Goal: Transaction & Acquisition: Purchase product/service

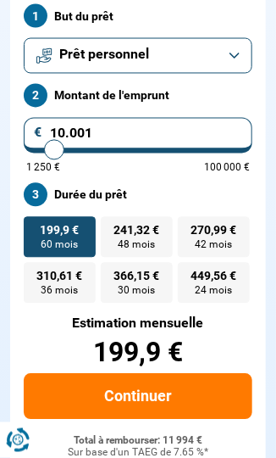
scroll to position [338, 0]
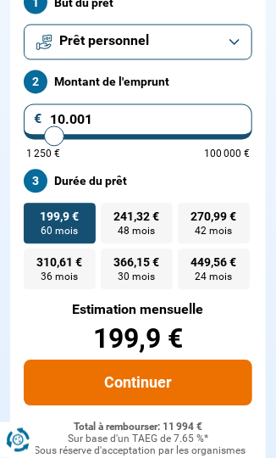
click at [153, 388] on button "Continuer" at bounding box center [138, 383] width 229 height 46
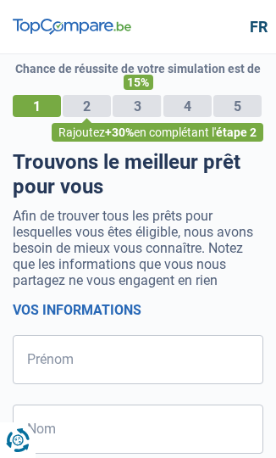
select select "32"
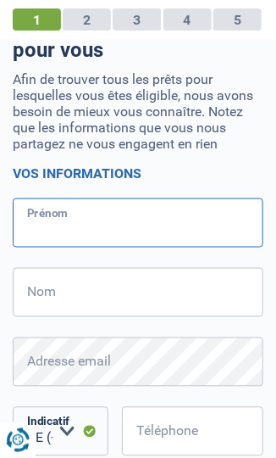
click at [146, 227] on input "Prénom" at bounding box center [138, 222] width 251 height 49
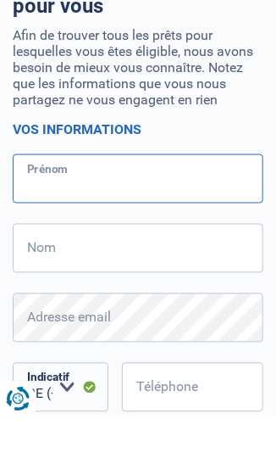
scroll to position [136, 0]
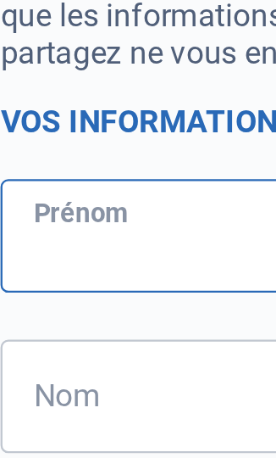
type input "Cengiz"
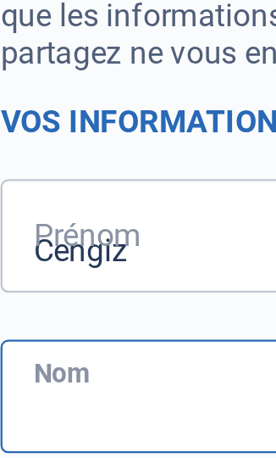
type input "Karadayi"
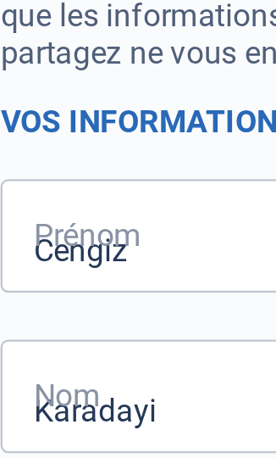
type input "488483897"
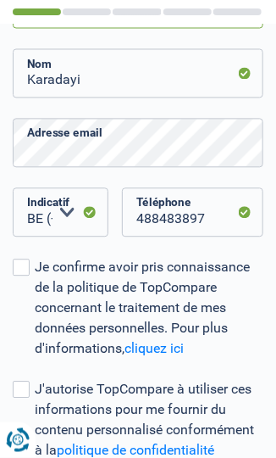
scroll to position [364, 0]
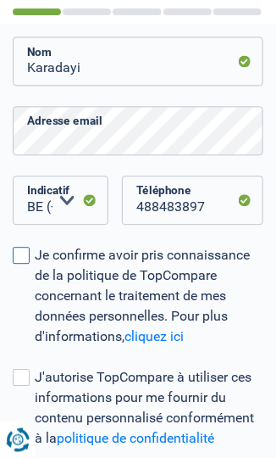
click at [24, 258] on span at bounding box center [21, 256] width 17 height 17
click at [35, 348] on input "Je confirme avoir pris connaissance de la politique de TopCompare concernant le…" at bounding box center [35, 348] width 0 height 0
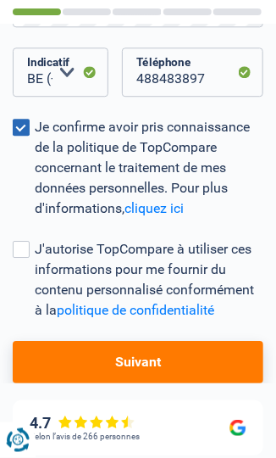
scroll to position [492, 0]
click at [23, 253] on span at bounding box center [21, 249] width 17 height 17
click at [35, 320] on input "J'autorise TopCompare à utiliser ces informations pour me fournir du contenu pe…" at bounding box center [35, 320] width 0 height 0
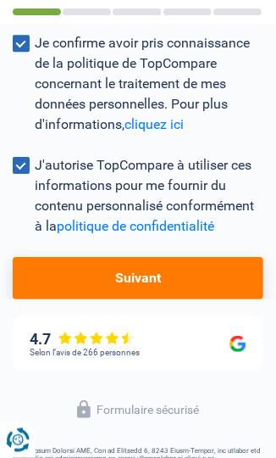
scroll to position [640, 0]
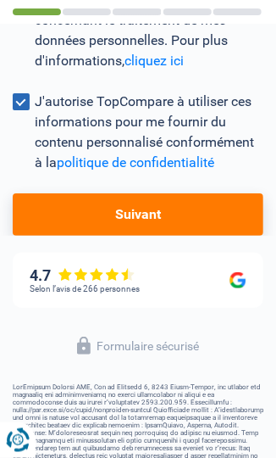
click at [205, 216] on button "Suivant" at bounding box center [138, 214] width 251 height 42
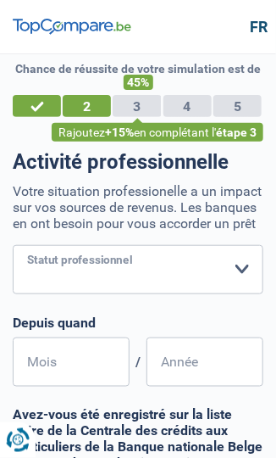
click at [242, 277] on select "Ouvrier Employé privé Employé public Invalide Indépendant Pensionné Chômeur Mut…" at bounding box center [138, 269] width 251 height 49
select select "invalid"
click at [13, 245] on select "Ouvrier Employé privé Employé public Invalide Indépendant Pensionné Chômeur Mut…" at bounding box center [138, 269] width 251 height 49
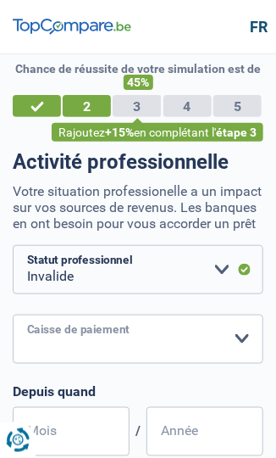
click at [250, 331] on select "Mutualité Chrétienne Mutualité Socialiste (Solidaris) SPF Sécurité Sociale Unio…" at bounding box center [138, 338] width 251 height 49
click at [13, 314] on select "Mutualité Chrétienne Mutualité Socialiste (Solidaris) SPF Sécurité Sociale Unio…" at bounding box center [138, 338] width 251 height 49
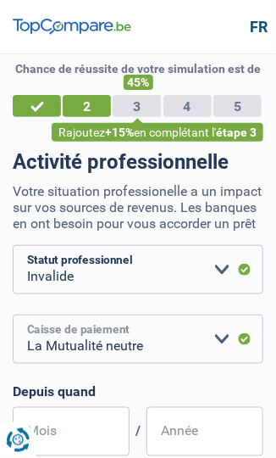
click at [223, 337] on select "Mutualité Chrétienne Mutualité Socialiste (Solidaris) SPF Sécurité Sociale Unio…" at bounding box center [138, 338] width 251 height 49
select select "partenamut"
click at [13, 314] on select "Mutualité Chrétienne Mutualité Socialiste (Solidaris) SPF Sécurité Sociale Unio…" at bounding box center [138, 338] width 251 height 49
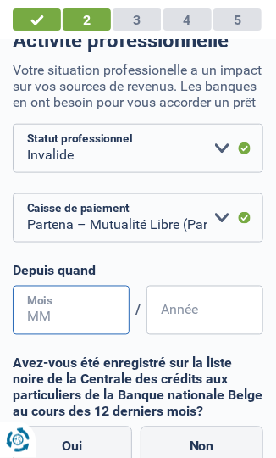
click at [96, 313] on input "Mois" at bounding box center [71, 310] width 117 height 49
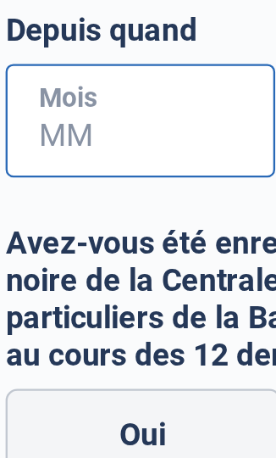
scroll to position [159, 0]
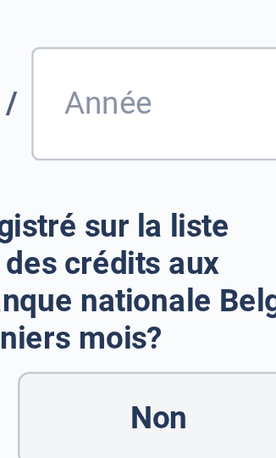
type input "3"
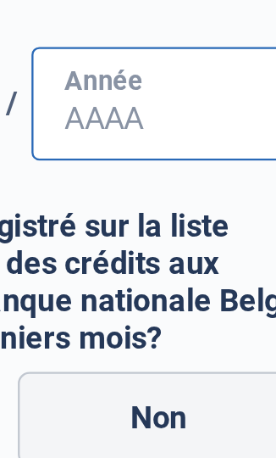
click at [215, 275] on input "Année" at bounding box center [205, 269] width 117 height 49
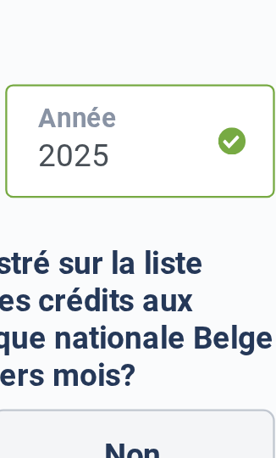
type input "2025"
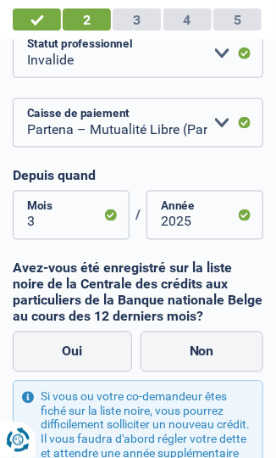
scroll to position [225, 0]
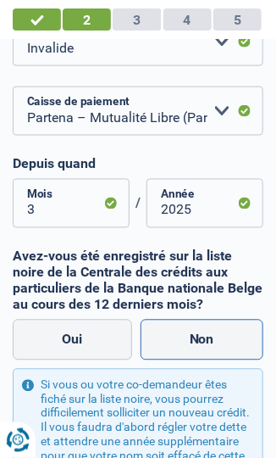
click at [207, 342] on label "Non" at bounding box center [203, 340] width 124 height 41
click at [207, 342] on input "Non" at bounding box center [203, 340] width 124 height 41
radio input "true"
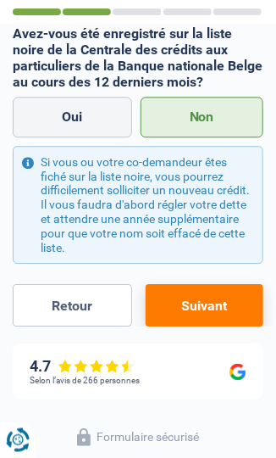
scroll to position [459, 0]
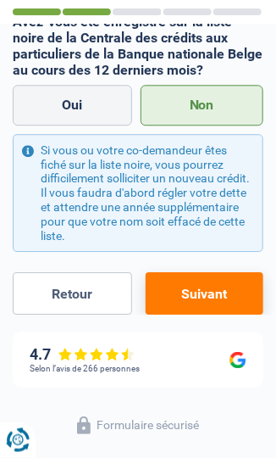
click at [222, 296] on button "Suivant" at bounding box center [205, 293] width 118 height 42
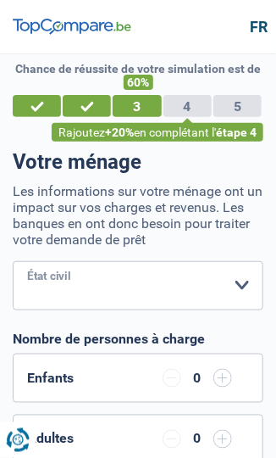
click at [251, 287] on select "Célibataire Marié(e) Cohabitant(e) légal(e) Divorcé(e) Veuf(ve) Séparé (de fait…" at bounding box center [138, 285] width 251 height 49
select select "divorced"
click at [13, 261] on select "Célibataire Marié(e) Cohabitant(e) légal(e) Divorcé(e) Veuf(ve) Séparé (de fait…" at bounding box center [138, 285] width 251 height 49
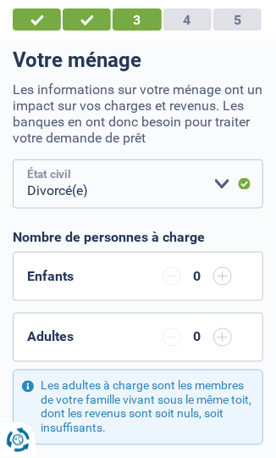
scroll to position [97, 0]
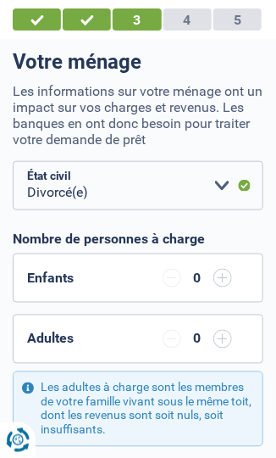
click at [223, 276] on input "button" at bounding box center [223, 278] width 19 height 19
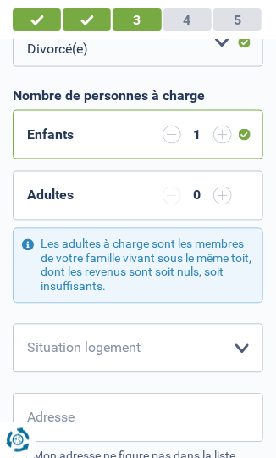
scroll to position [241, 0]
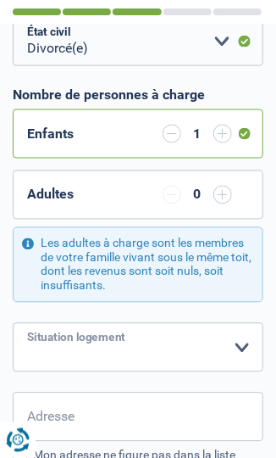
click at [246, 349] on select "Locataire Propriétaire avec prêt hypothécaire Propriétaire sans prêt hypothécai…" at bounding box center [138, 347] width 251 height 49
select select "ownerWithMortgage"
click at [13, 323] on select "Locataire Propriétaire avec prêt hypothécaire Propriétaire sans prêt hypothécai…" at bounding box center [138, 347] width 251 height 49
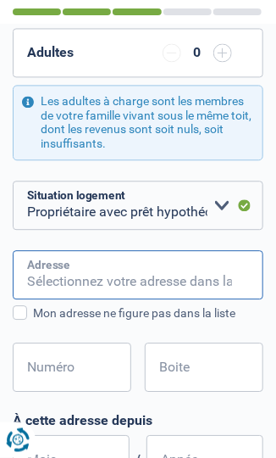
click at [192, 275] on input "Adresse" at bounding box center [138, 275] width 251 height 49
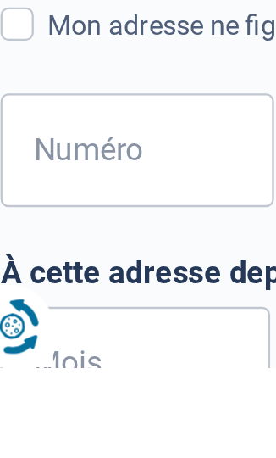
scroll to position [387, 0]
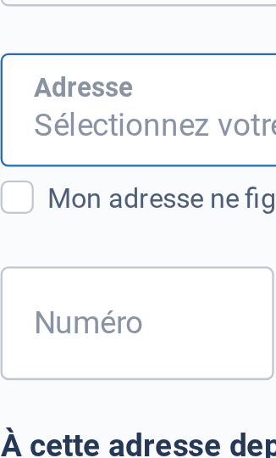
type input "Rue Royale 26"
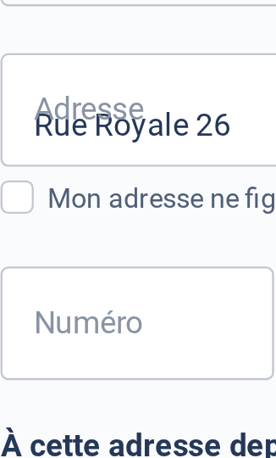
type input "Belçika"
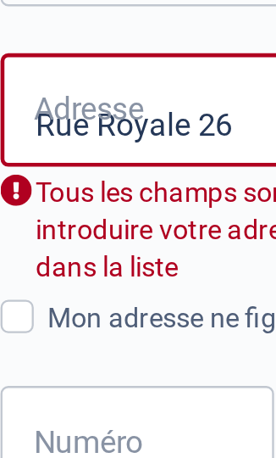
type input "Belçika"
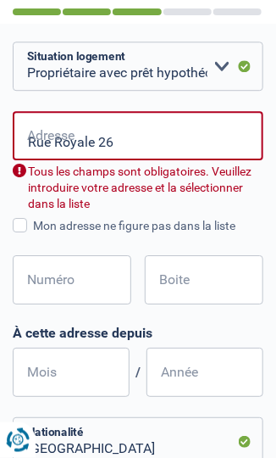
scroll to position [535, 0]
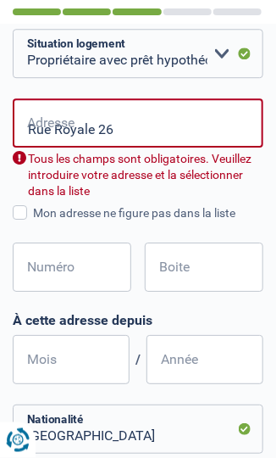
click at [143, 127] on input "Rue Royale 26" at bounding box center [138, 122] width 251 height 49
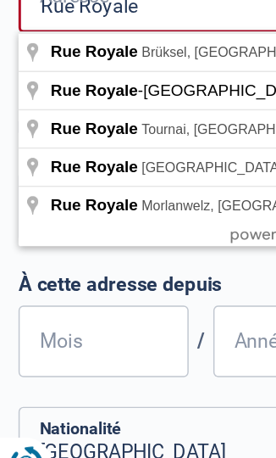
scroll to position [537, 0]
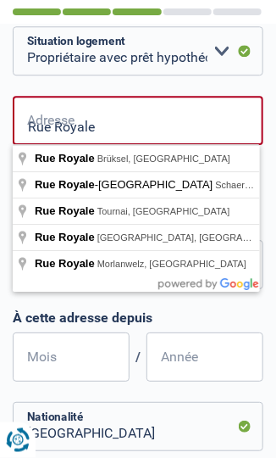
type input "Rue Royale"
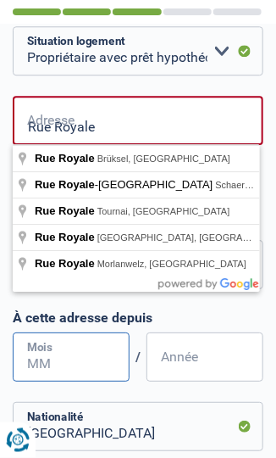
click at [97, 358] on input "Mois" at bounding box center [71, 356] width 117 height 49
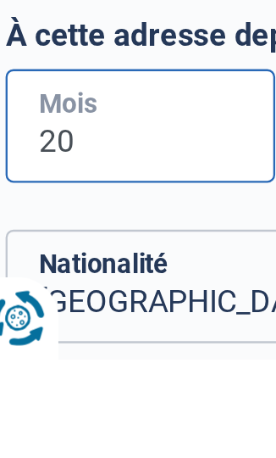
type input "2"
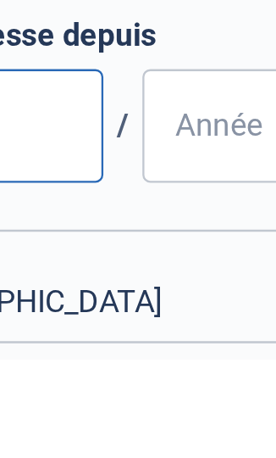
type input "8"
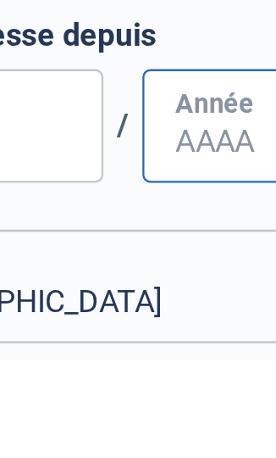
click at [184, 358] on input "Année" at bounding box center [205, 356] width 117 height 49
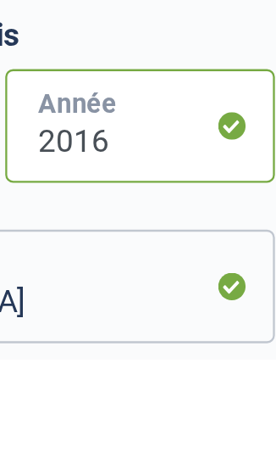
type input "2016"
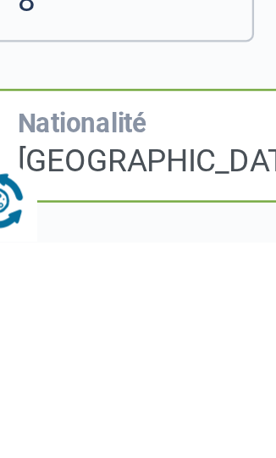
scroll to position [548, 0]
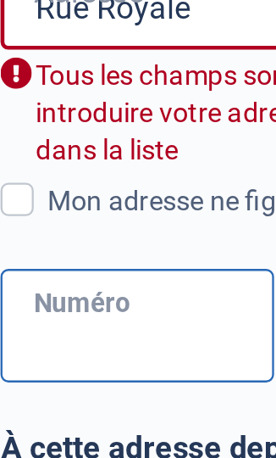
click at [84, 247] on input "Numéro" at bounding box center [72, 254] width 119 height 49
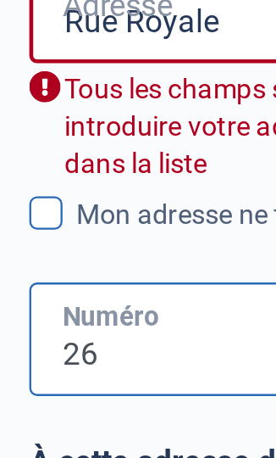
type input "26"
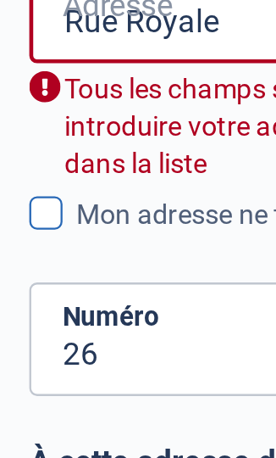
click at [22, 200] on span at bounding box center [20, 199] width 14 height 14
click at [33, 209] on input "Mon adresse ne figure pas dans la liste" at bounding box center [33, 209] width 0 height 0
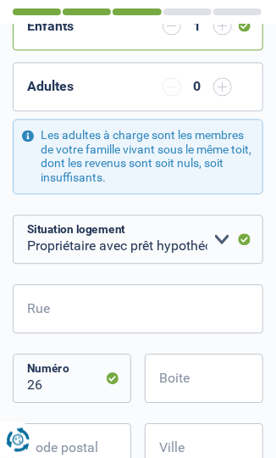
scroll to position [364, 0]
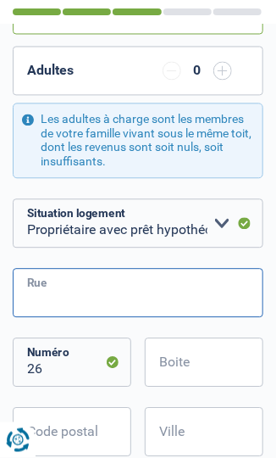
click at [125, 295] on input "Rue" at bounding box center [138, 293] width 251 height 49
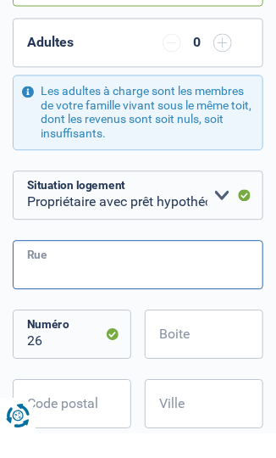
scroll to position [371, 0]
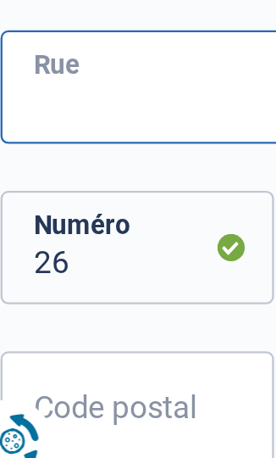
type input "Rue Royale"
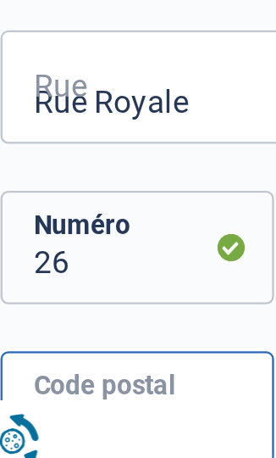
type input "7333"
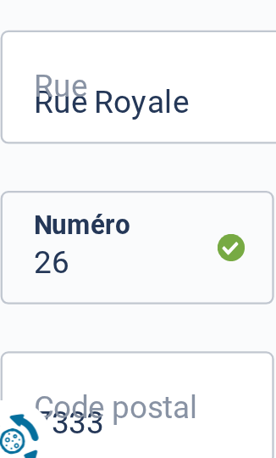
type input "TERTRE"
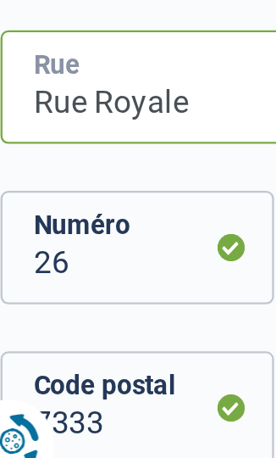
type input "Rue Royale 26"
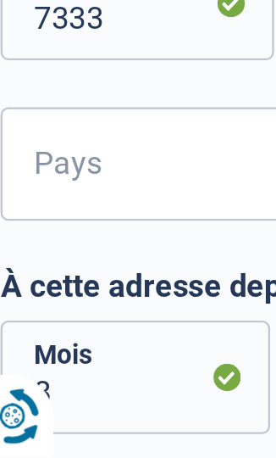
scroll to position [538, 0]
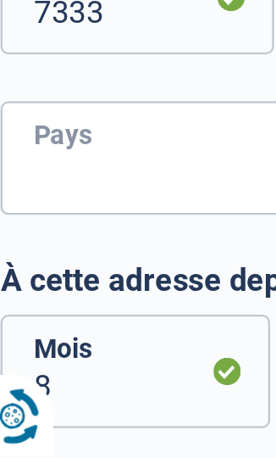
click at [95, 338] on select "Belgique Luxembourg Veuillez sélectionner une option" at bounding box center [138, 327] width 251 height 49
select select "BE"
click at [13, 303] on select "Belgique Luxembourg Veuillez sélectionner une option" at bounding box center [138, 327] width 251 height 49
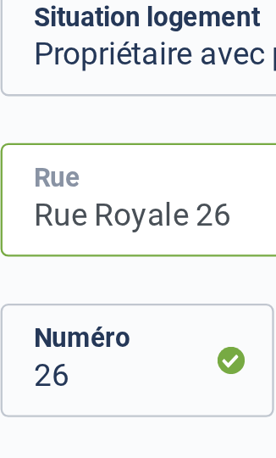
click at [117, 121] on input "Rue Royale 26" at bounding box center [138, 119] width 251 height 49
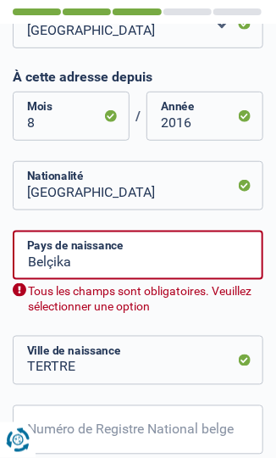
scroll to position [843, 0]
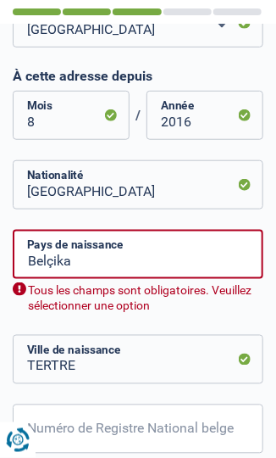
type input "Rue Royale"
click at [191, 253] on input "Belçika" at bounding box center [138, 254] width 251 height 49
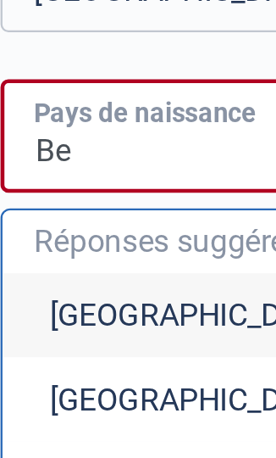
type input "B"
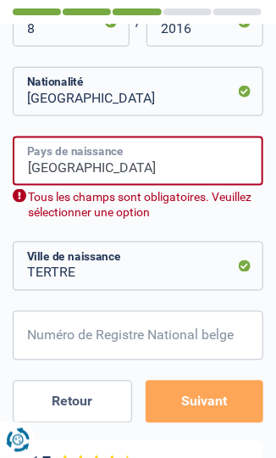
scroll to position [942, 0]
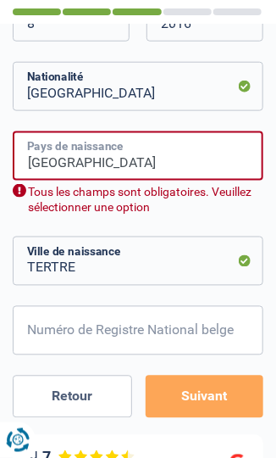
type input "Turquie"
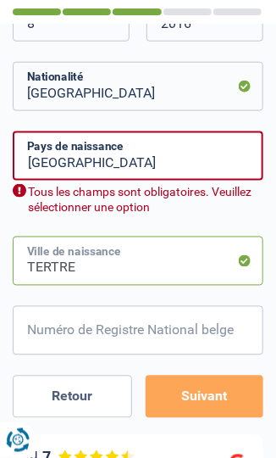
click at [170, 264] on input "TERTRE" at bounding box center [138, 260] width 251 height 49
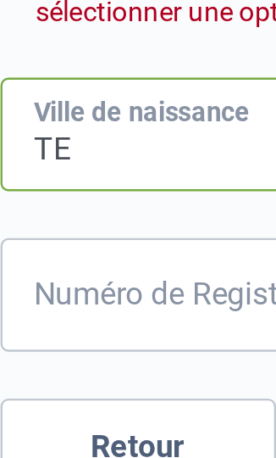
type input "T"
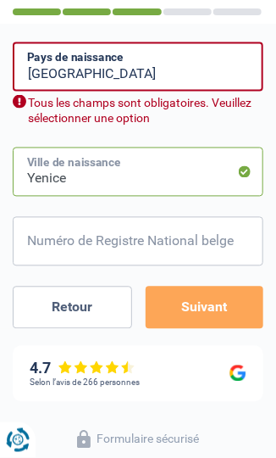
scroll to position [1032, 0]
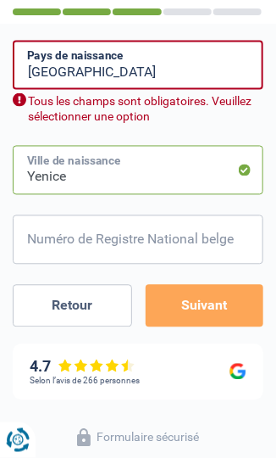
type input "Yenice"
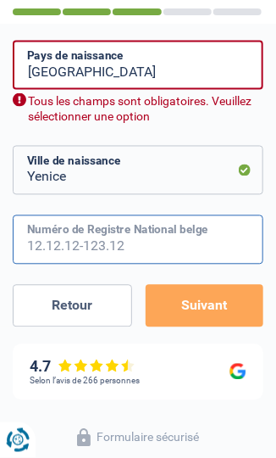
click at [183, 240] on input "Numéro de Registre National belge" at bounding box center [138, 239] width 251 height 49
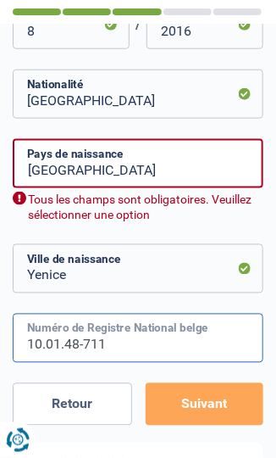
scroll to position [934, 0]
type input "10.01.48-711"
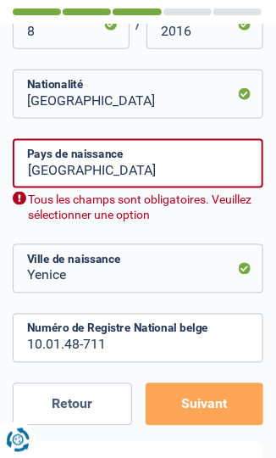
click at [217, 404] on button "Suivant" at bounding box center [205, 404] width 118 height 42
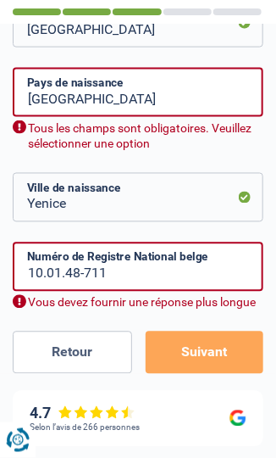
scroll to position [1008, 0]
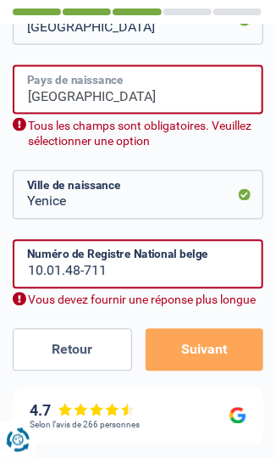
click at [92, 90] on input "Turquie" at bounding box center [138, 89] width 251 height 49
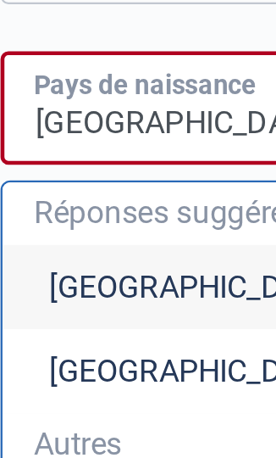
type input "Turquie"
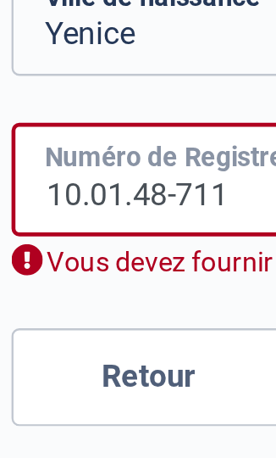
click at [28, 267] on input "10.01.48-711" at bounding box center [138, 264] width 251 height 49
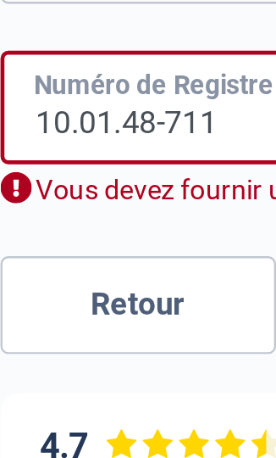
click at [115, 270] on input "10.01.48-711" at bounding box center [138, 264] width 251 height 49
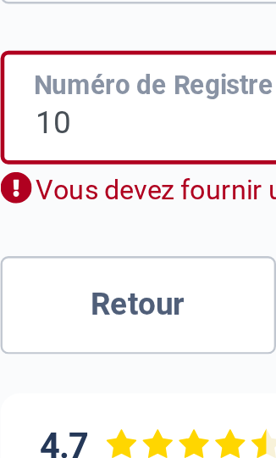
type input "1"
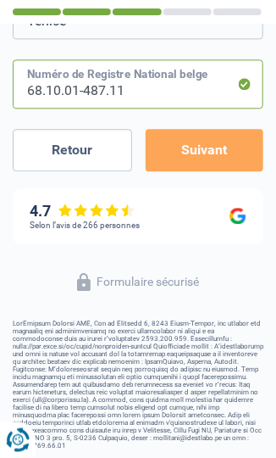
scroll to position [1188, 0]
type input "68.10.01-487.11"
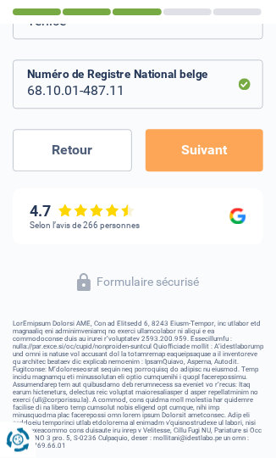
click at [212, 142] on button "Suivant" at bounding box center [205, 150] width 118 height 42
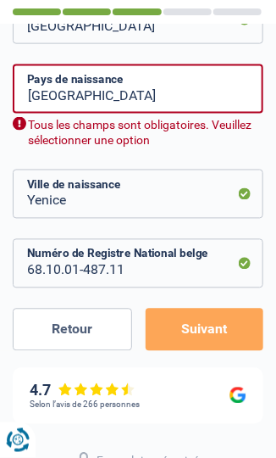
scroll to position [1008, 0]
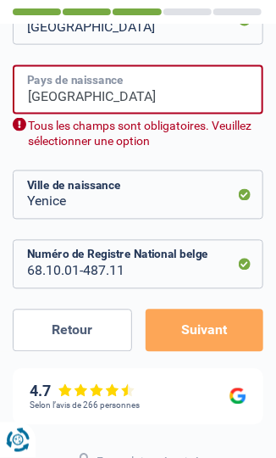
click at [158, 92] on input "Turquie" at bounding box center [138, 89] width 251 height 49
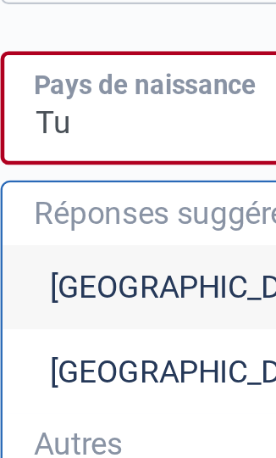
type input "T"
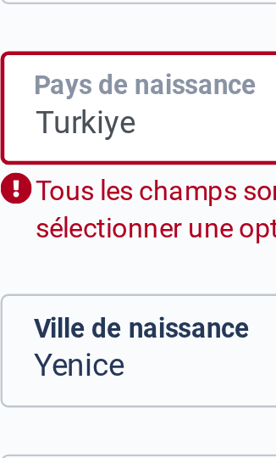
click at [91, 97] on input "Turkiye" at bounding box center [138, 89] width 251 height 49
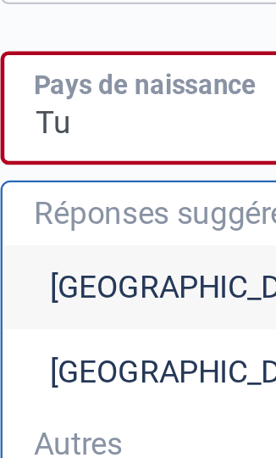
type input "T"
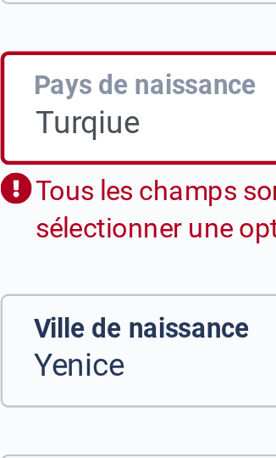
click at [87, 95] on input "Turqiue" at bounding box center [138, 89] width 251 height 49
type input "Turq"
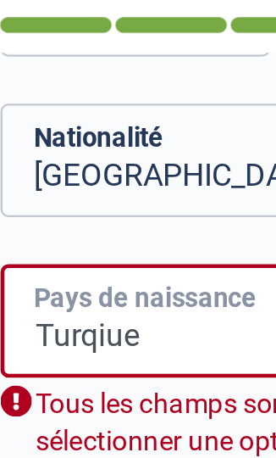
scroll to position [958, 0]
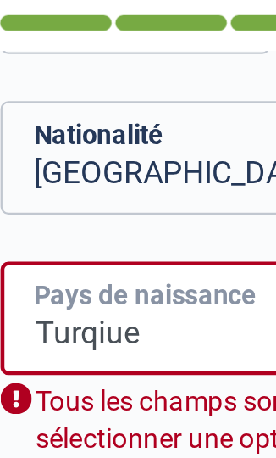
type input "Turqiue"
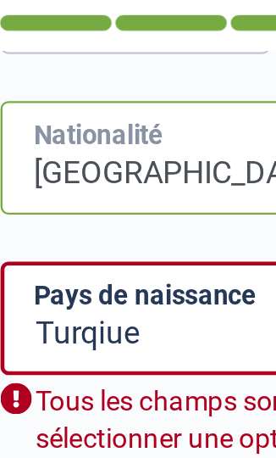
click at [99, 78] on input "Belgique" at bounding box center [138, 70] width 251 height 49
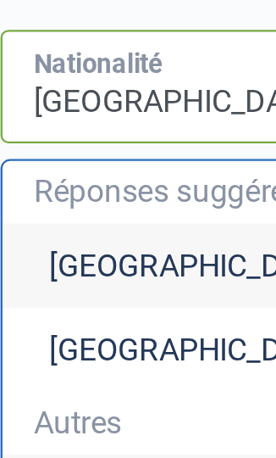
type input "Belgiqu"
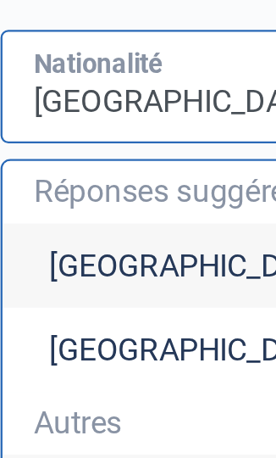
type input "Turquie"
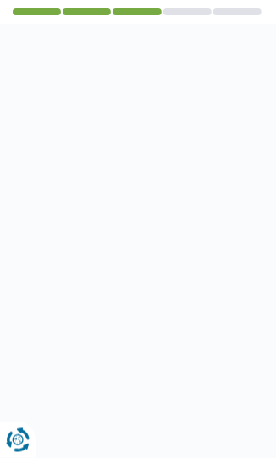
select select "invalid"
select select "partenamut"
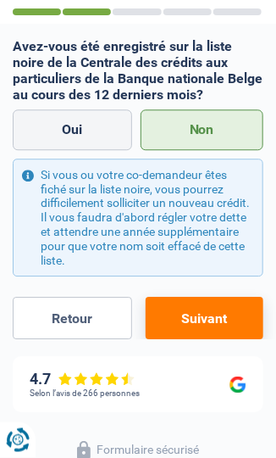
scroll to position [447, 0]
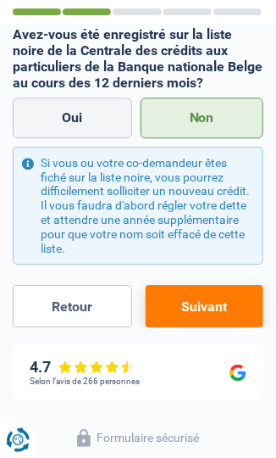
click at [216, 303] on button "Suivant" at bounding box center [205, 306] width 118 height 42
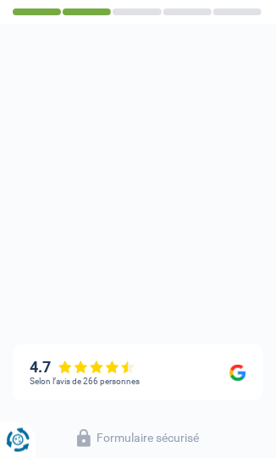
select select "divorced"
select select "ownerWithMortgage"
select select "BE"
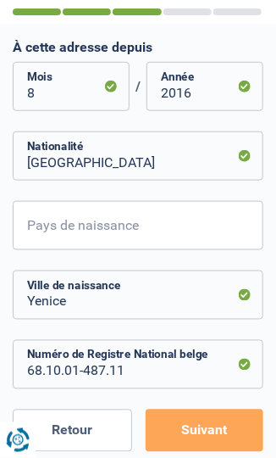
scroll to position [866, 0]
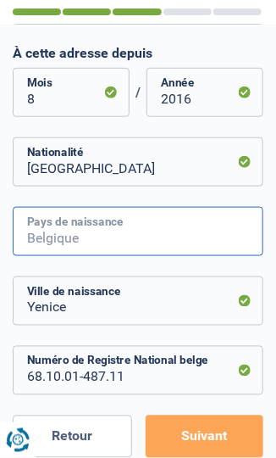
click at [169, 231] on input "Pays de naissance" at bounding box center [138, 231] width 251 height 49
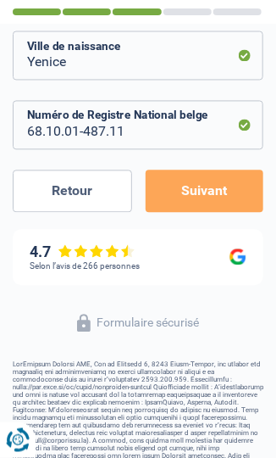
scroll to position [1114, 0]
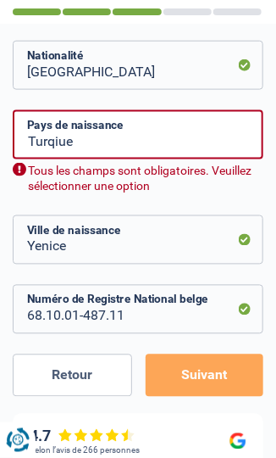
scroll to position [962, 0]
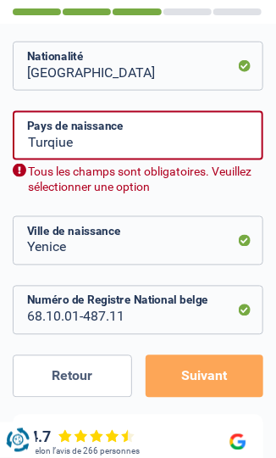
click at [135, 169] on div "Tous les champs sont obligatoires. Veuillez sélectionner une option" at bounding box center [138, 180] width 251 height 32
click at [144, 121] on input "Turqiue" at bounding box center [138, 135] width 251 height 49
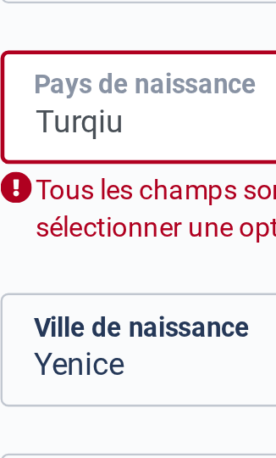
type input "Turqi"
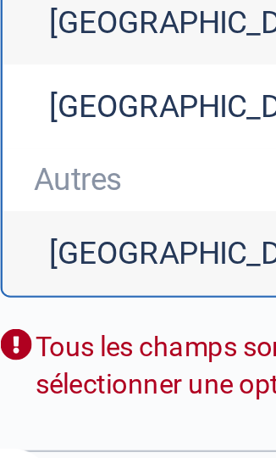
scroll to position [937, 0]
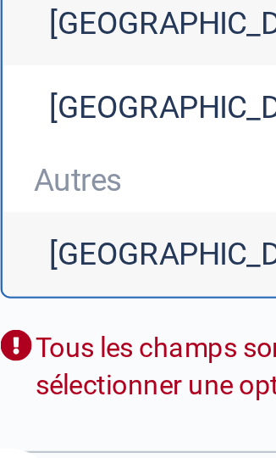
type input "Turquie"
click at [82, 340] on li "Turquie" at bounding box center [138, 338] width 249 height 36
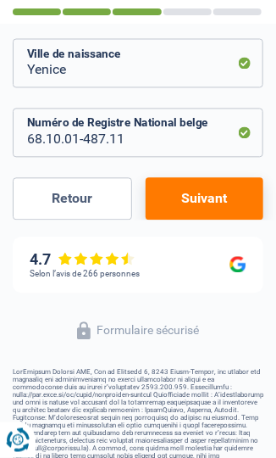
scroll to position [1104, 0]
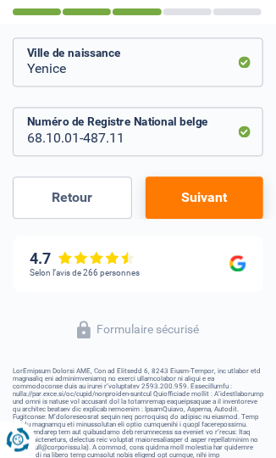
click at [222, 198] on button "Suivant" at bounding box center [205, 198] width 118 height 42
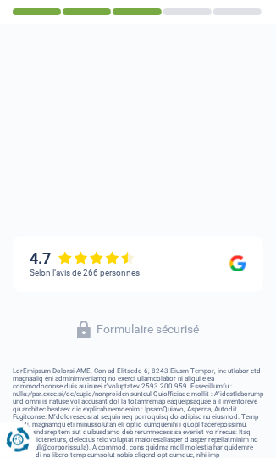
select select "familyAllowances"
select select "disabilityPension"
select select "mortgage"
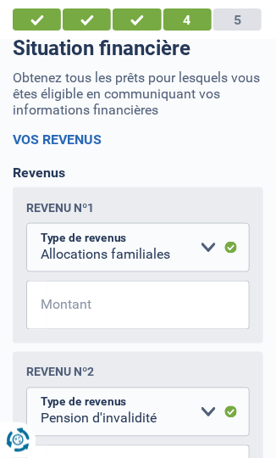
scroll to position [112, 0]
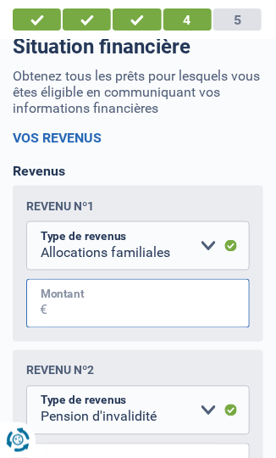
click at [196, 303] on input "Montant" at bounding box center [148, 303] width 203 height 49
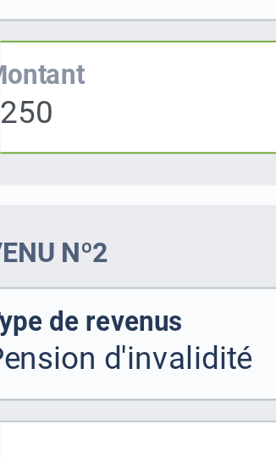
scroll to position [157, 0]
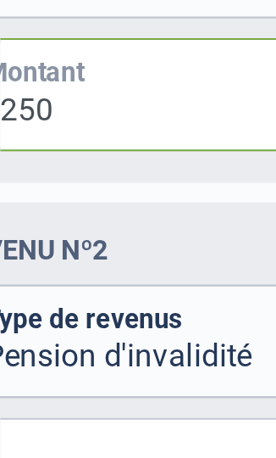
click at [120, 269] on input "250" at bounding box center [148, 258] width 203 height 49
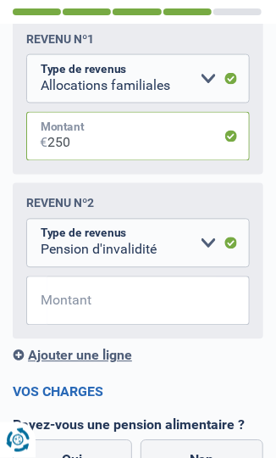
scroll to position [281, 0]
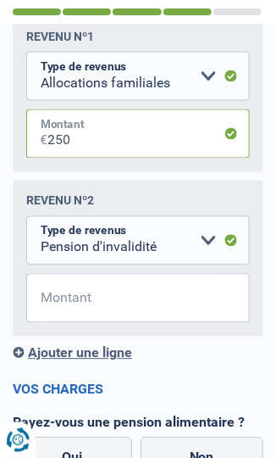
type input "250"
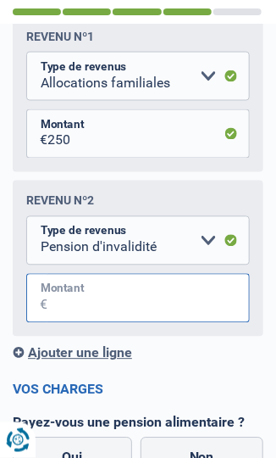
click at [240, 303] on input "Montant" at bounding box center [148, 298] width 203 height 49
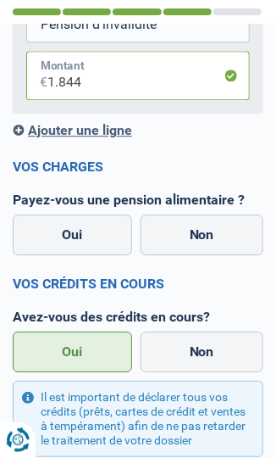
scroll to position [504, 0]
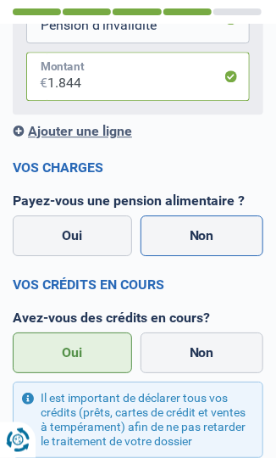
type input "1.844"
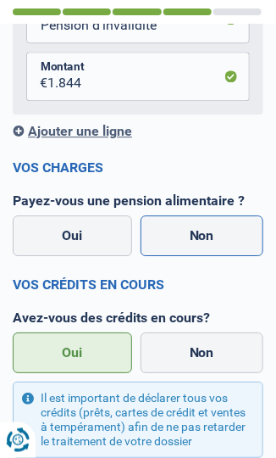
click at [218, 236] on label "Non" at bounding box center [203, 235] width 124 height 41
click at [218, 236] on input "Non" at bounding box center [203, 235] width 124 height 41
radio input "true"
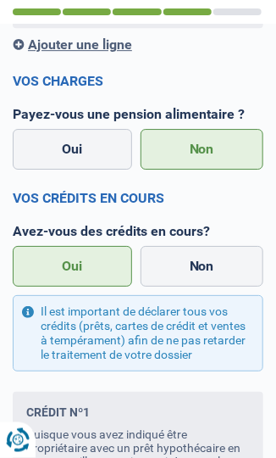
scroll to position [598, 0]
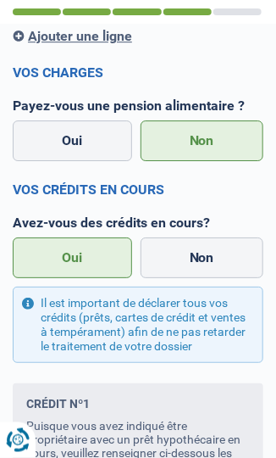
click at [88, 258] on label "Oui" at bounding box center [73, 257] width 120 height 41
click at [88, 258] on input "Oui" at bounding box center [73, 257] width 120 height 41
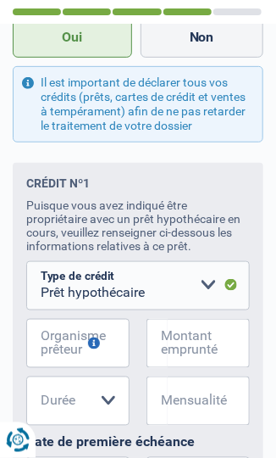
scroll to position [822, 0]
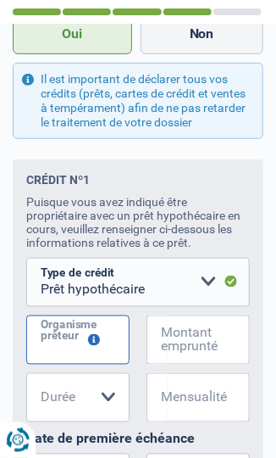
click at [81, 343] on input "Organisme prêteur" at bounding box center [77, 339] width 103 height 49
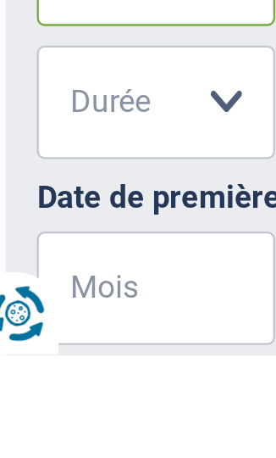
scroll to position [871, 0]
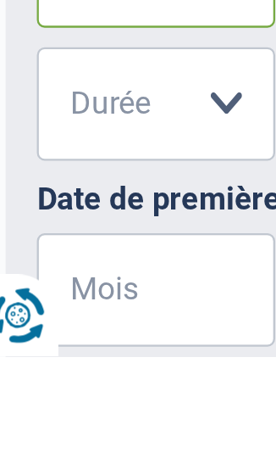
type input "Crelan"
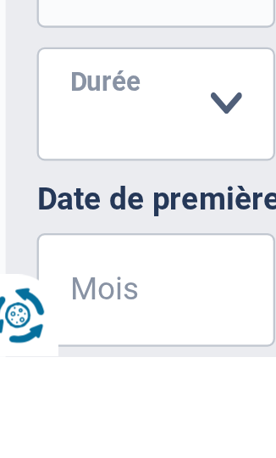
click at [111, 347] on select "120 mois 180 mois 240 mois 300 mois 360 mois 420 mois Veuillez sélectionner une…" at bounding box center [77, 348] width 103 height 49
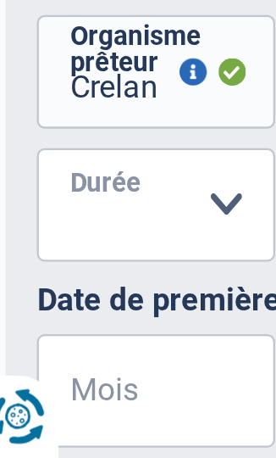
select select "240"
click at [26, 325] on select "120 mois 180 mois 240 mois 300 mois 360 mois 420 mois Veuillez sélectionner une…" at bounding box center [77, 348] width 103 height 49
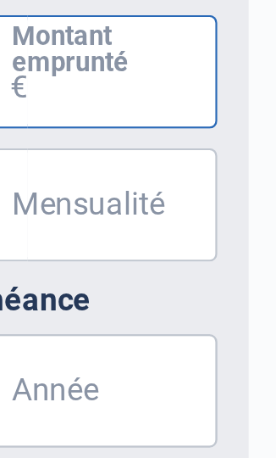
click at [225, 291] on input "Montant emprunté" at bounding box center [209, 290] width 82 height 49
type input "6"
select select
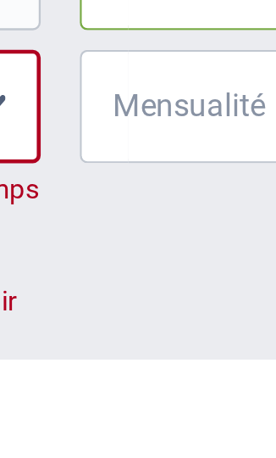
type input "60.000"
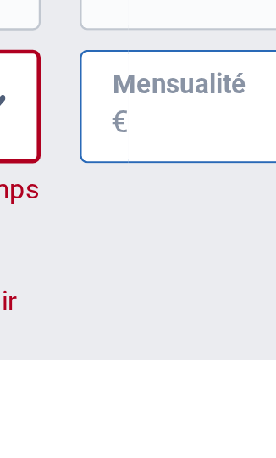
click at [190, 349] on input "Mensualité" at bounding box center [209, 348] width 82 height 49
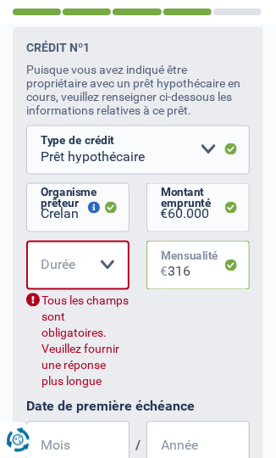
scroll to position [961, 0]
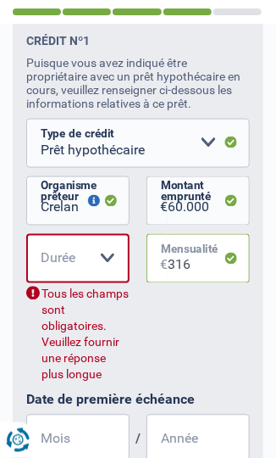
type input "316"
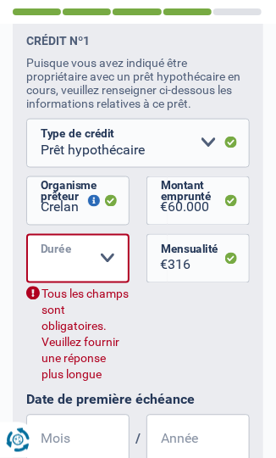
click at [108, 259] on select "120 mois 180 mois 240 mois 300 mois 360 mois 420 mois Veuillez sélectionner une…" at bounding box center [77, 258] width 103 height 49
select select "240"
click at [26, 234] on select "120 mois 180 mois 240 mois 300 mois 360 mois 420 mois Veuillez sélectionner une…" at bounding box center [77, 258] width 103 height 49
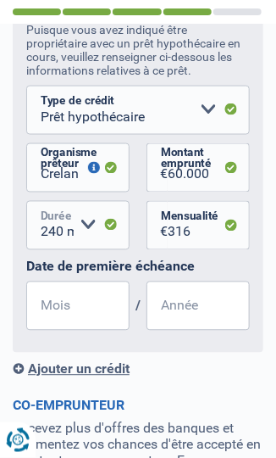
scroll to position [994, 0]
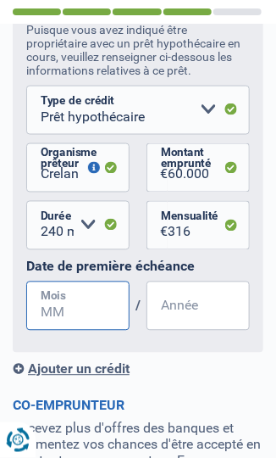
click at [97, 307] on input "Mois" at bounding box center [77, 305] width 103 height 49
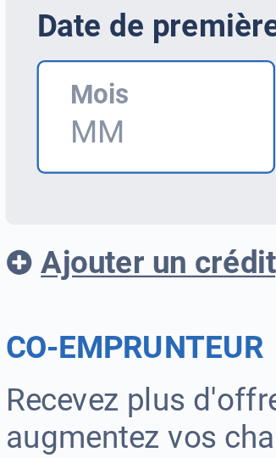
scroll to position [1031, 0]
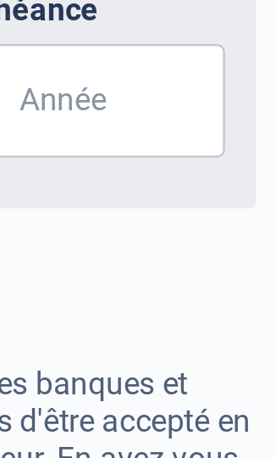
type input "5"
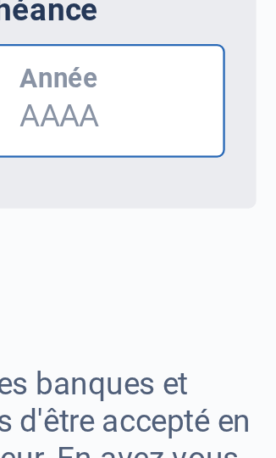
click at [219, 279] on input "Année" at bounding box center [198, 269] width 103 height 49
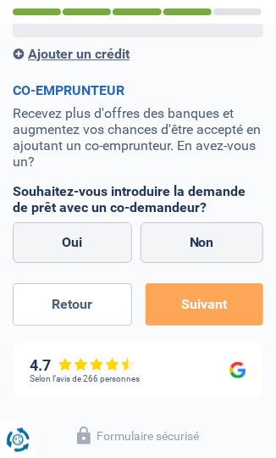
scroll to position [1312, 0]
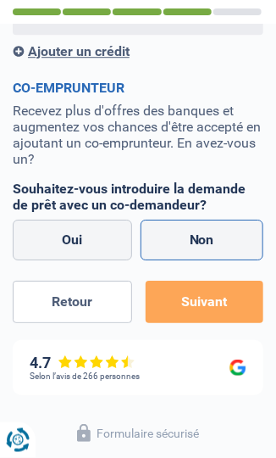
type input "2016"
click at [218, 241] on label "Non" at bounding box center [203, 240] width 124 height 41
click at [218, 241] on input "Non" at bounding box center [203, 240] width 124 height 41
radio input "true"
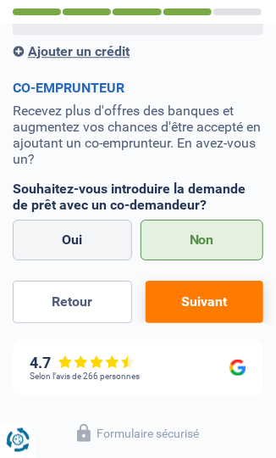
click at [220, 306] on button "Suivant" at bounding box center [205, 302] width 118 height 42
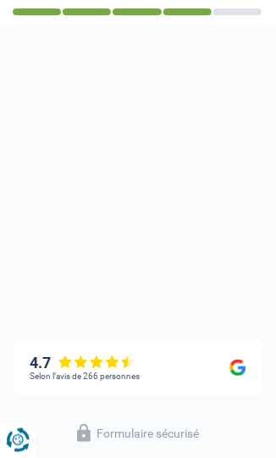
select select "60"
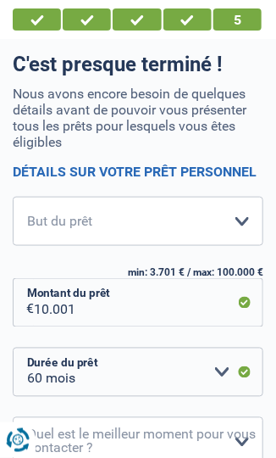
scroll to position [97, 0]
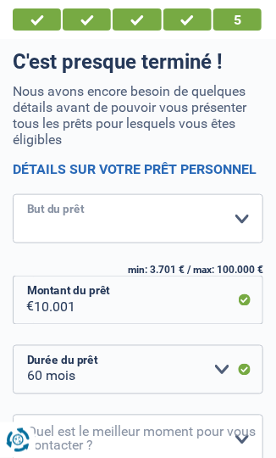
click at [234, 209] on select "Confort maison: meubles, textile, peinture, électroménager, outillage non-profe…" at bounding box center [138, 218] width 251 height 49
select select "household"
click at [13, 194] on select "Confort maison: meubles, textile, peinture, électroménager, outillage non-profe…" at bounding box center [138, 218] width 251 height 49
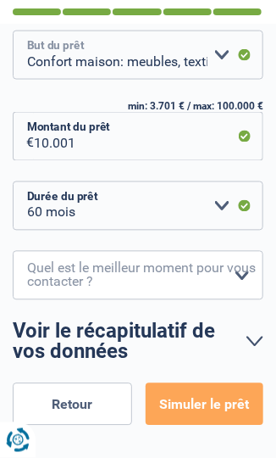
scroll to position [263, 0]
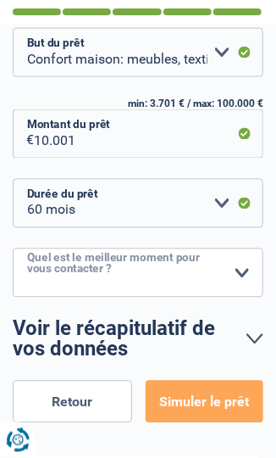
click at [248, 269] on select "10h-12h 12h-14h 14h-16h 16h-18h Veuillez sélectionner une option" at bounding box center [138, 272] width 251 height 49
select select "10-12"
click at [13, 248] on select "10h-12h 12h-14h 14h-16h 16h-18h Veuillez sélectionner une option" at bounding box center [138, 272] width 251 height 49
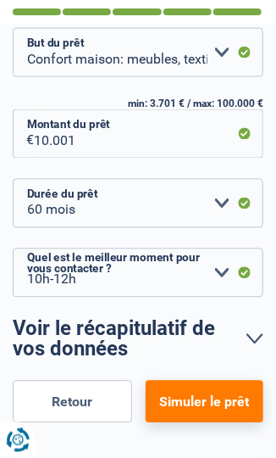
click at [217, 410] on button "Simuler le prêt" at bounding box center [205, 402] width 118 height 42
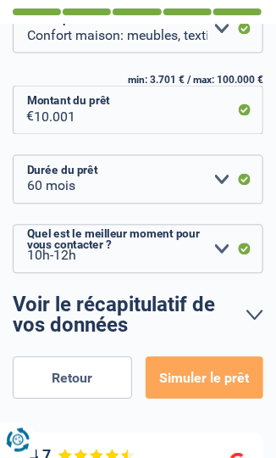
scroll to position [311, 0]
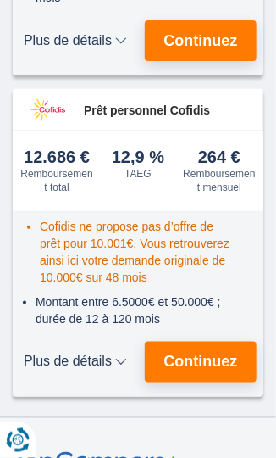
scroll to position [798, 0]
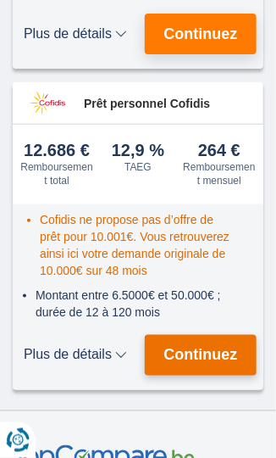
click at [202, 348] on span "Continuez" at bounding box center [201, 355] width 74 height 15
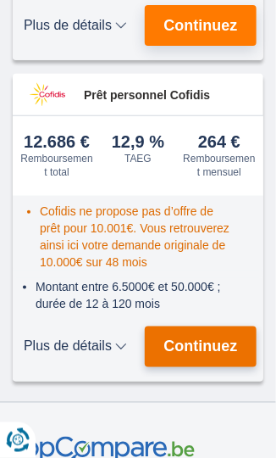
scroll to position [827, 0]
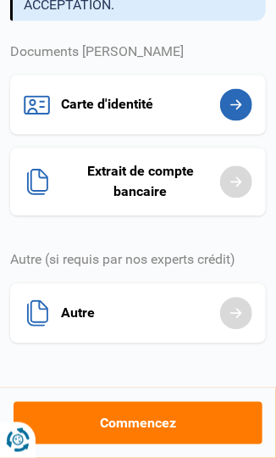
scroll to position [331, 0]
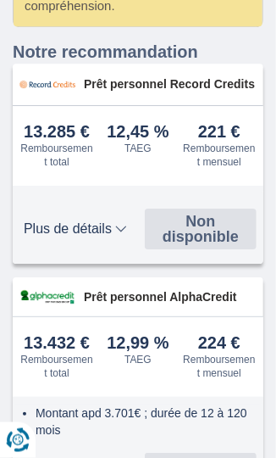
scroll to position [559, 0]
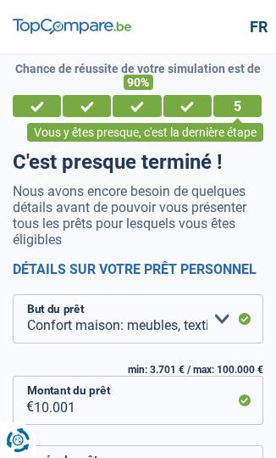
select select "household"
select select "60"
select select "10-12"
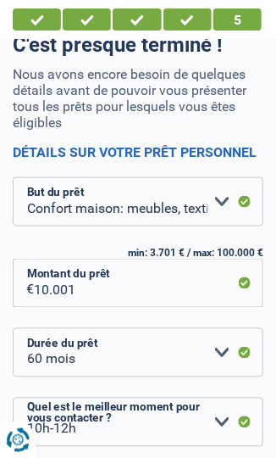
scroll to position [117, 0]
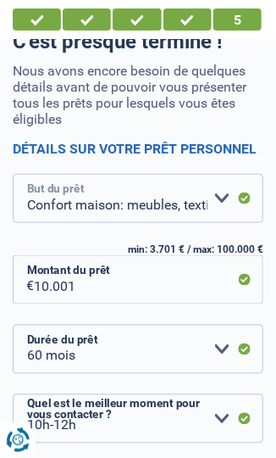
click at [228, 197] on select "Confort maison: meubles, textile, peinture, électroménager, outillage non-profe…" at bounding box center [138, 198] width 251 height 49
select select "renovation"
click at [13, 174] on select "Confort maison: meubles, textile, peinture, électroménager, outillage non-profe…" at bounding box center [138, 198] width 251 height 49
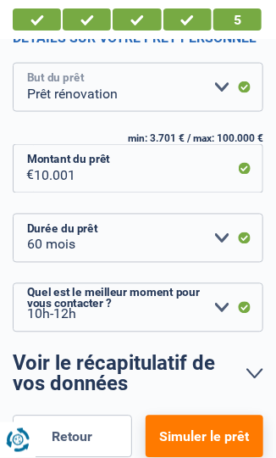
scroll to position [233, 0]
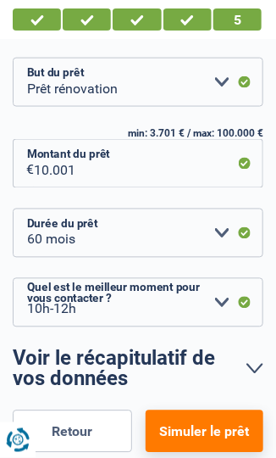
click at [227, 426] on button "Simuler le prêt" at bounding box center [205, 431] width 118 height 42
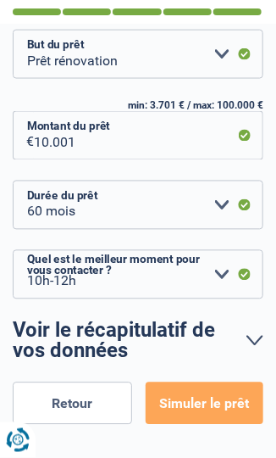
scroll to position [281, 0]
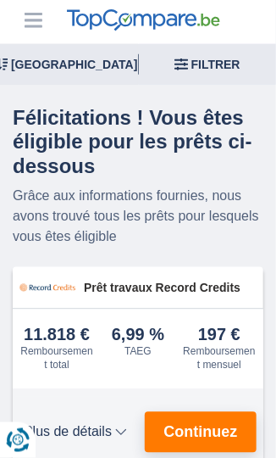
scroll to position [133, 0]
